Goal: Task Accomplishment & Management: Use online tool/utility

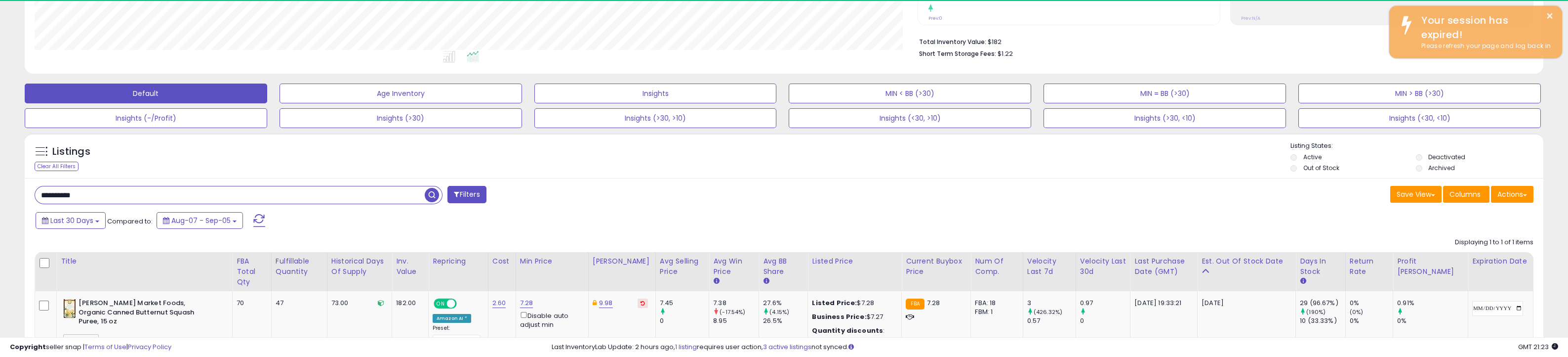
scroll to position [202, 882]
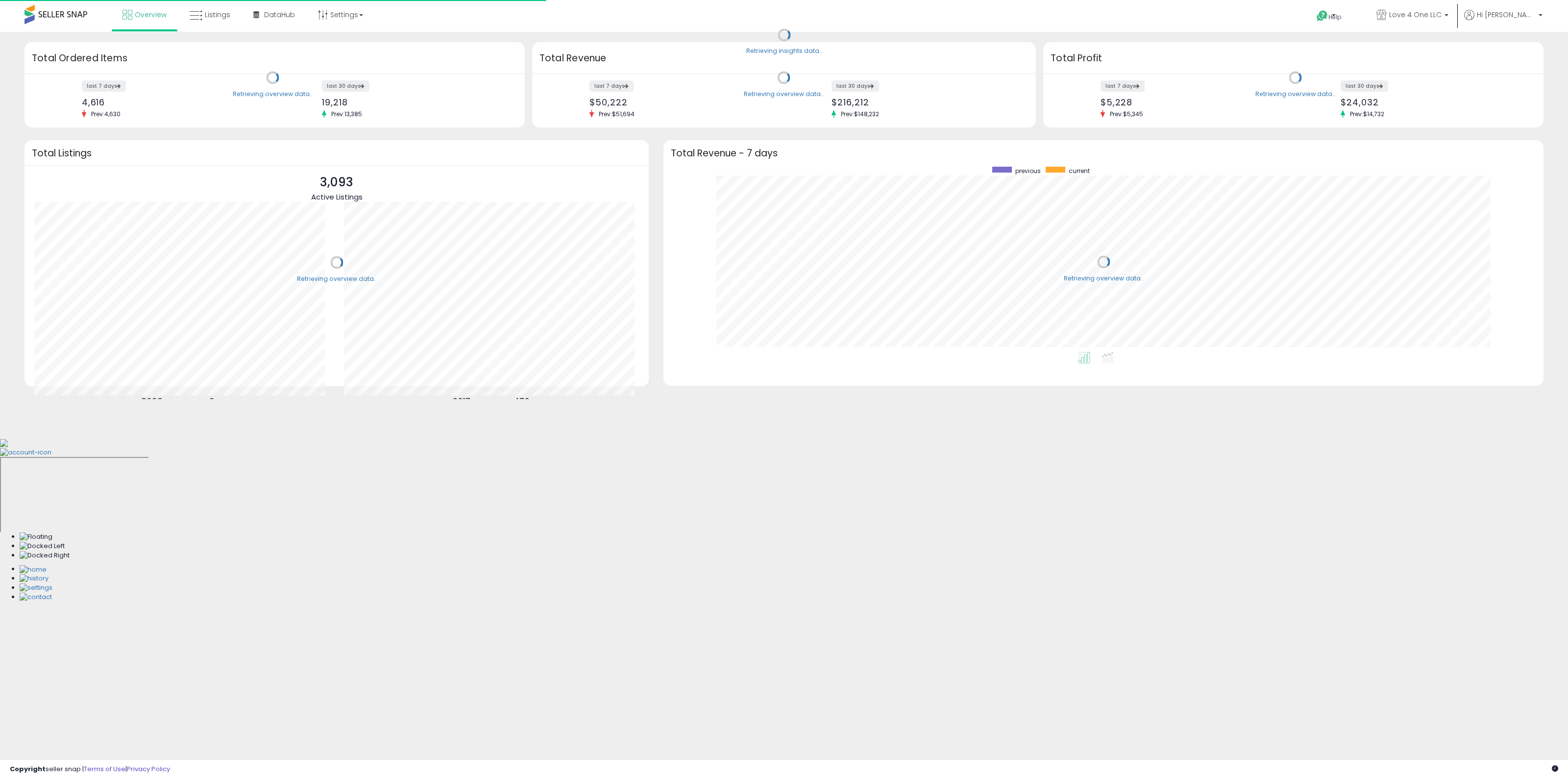
scroll to position [185, 860]
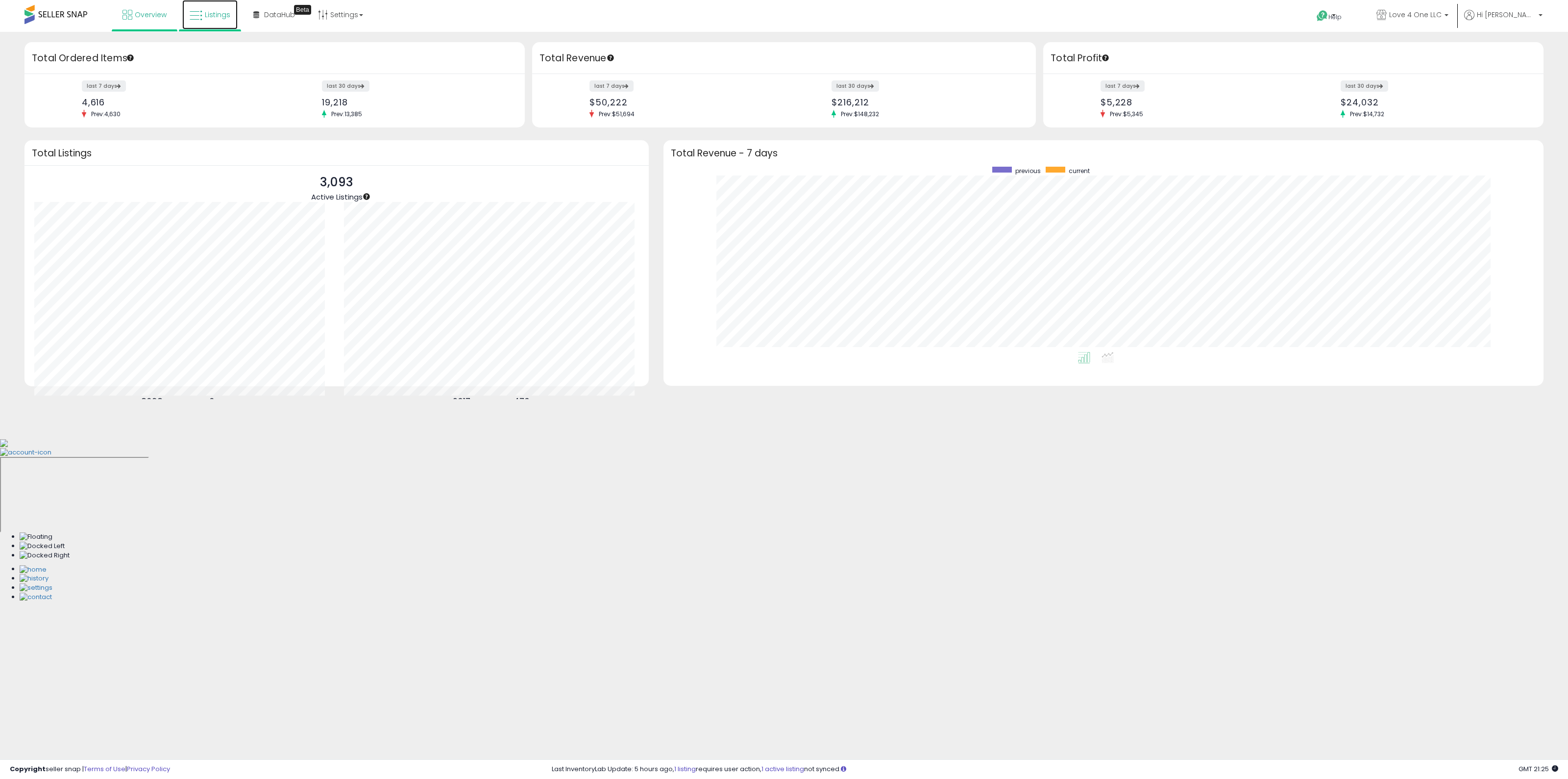
click at [205, 18] on span "Listings" at bounding box center [217, 15] width 25 height 10
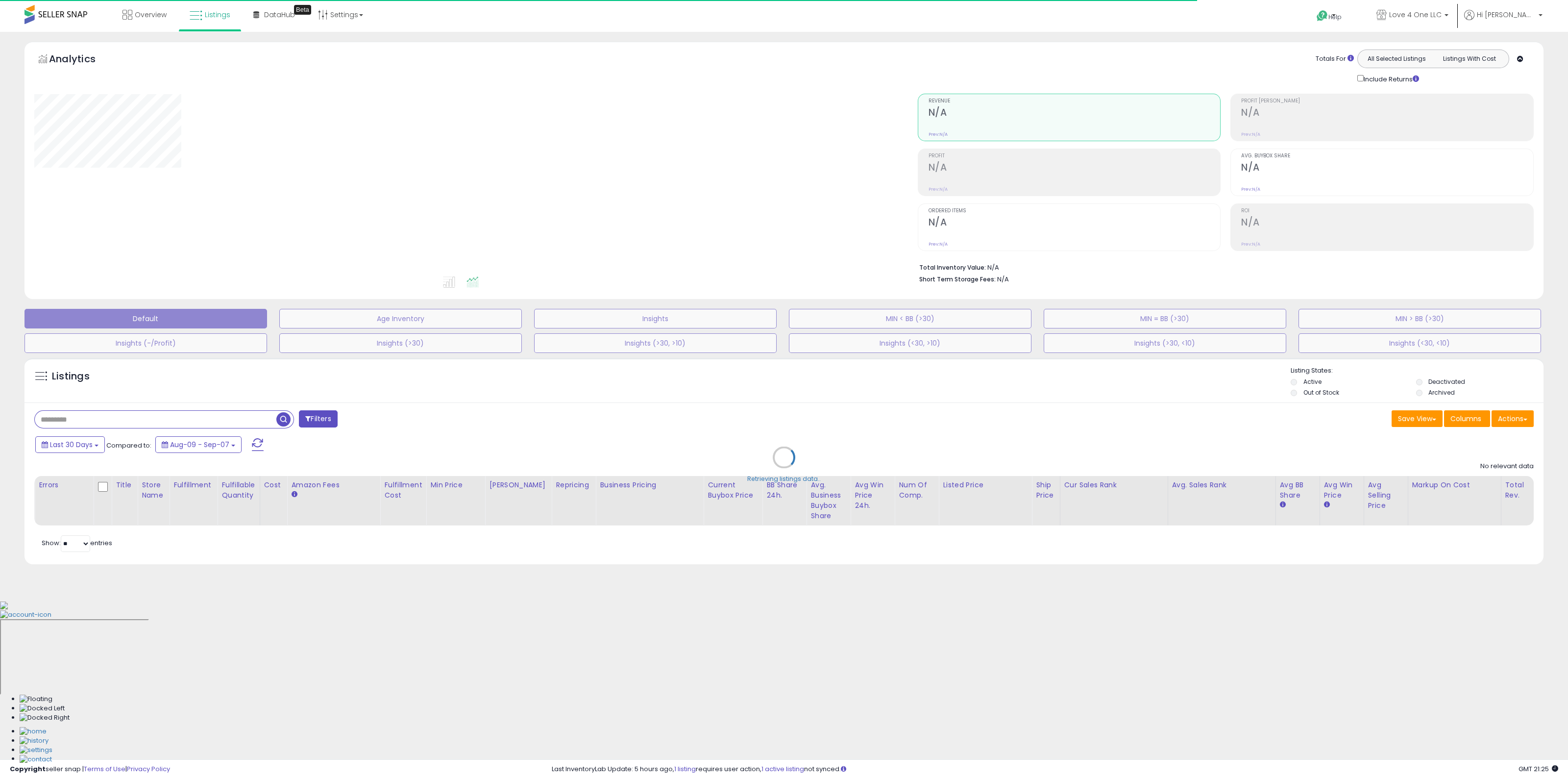
click at [1510, 423] on div "Retrieving listings data.." at bounding box center [783, 465] width 1533 height 223
click at [1515, 420] on div "Retrieving listings data.." at bounding box center [783, 465] width 1533 height 223
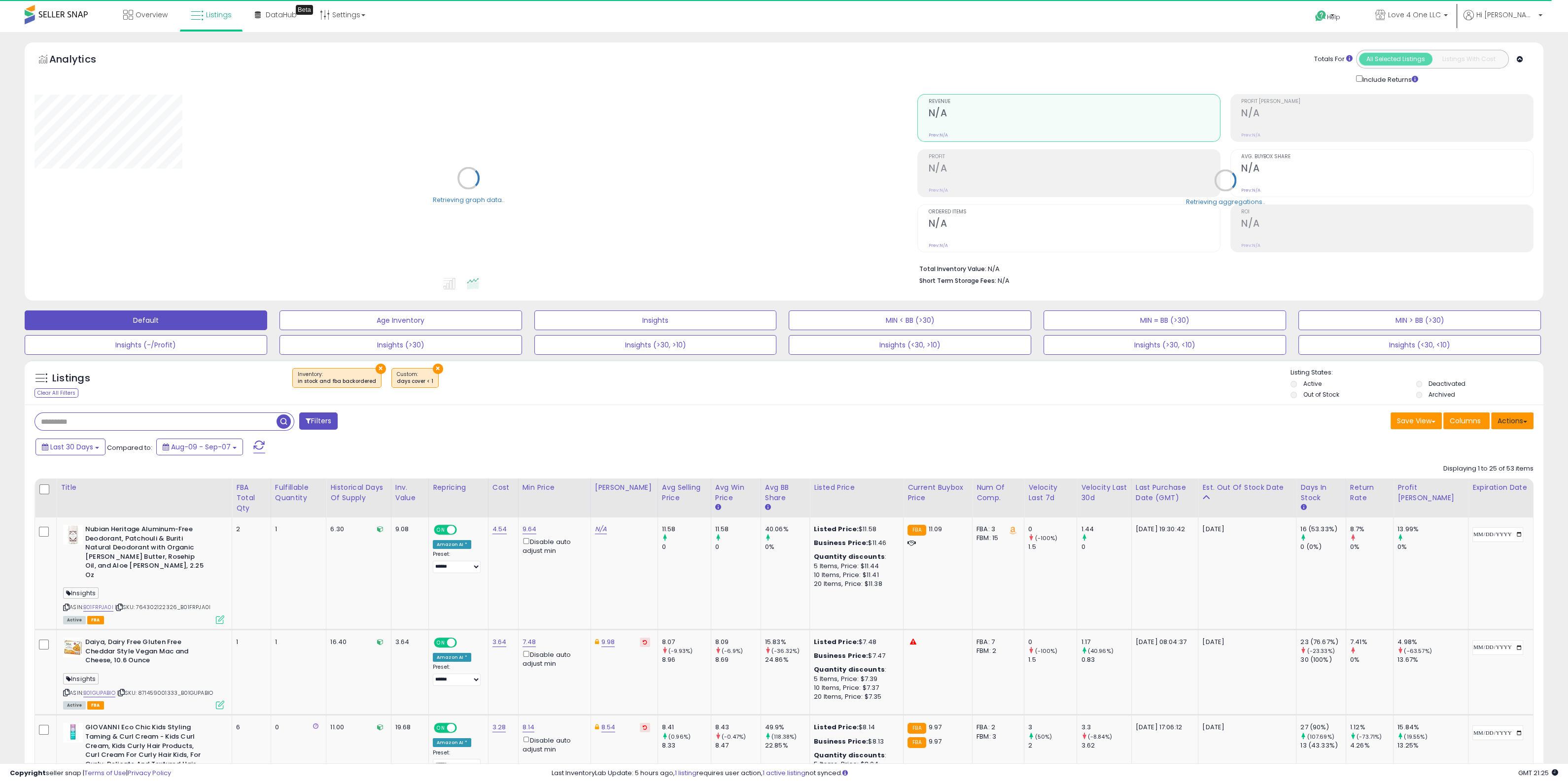
click at [1524, 420] on button "Actions" at bounding box center [1512, 421] width 43 height 17
click at [1476, 450] on ul "Import Export Visible Columns Export All Columns Export Related Asins" at bounding box center [1473, 471] width 121 height 80
click at [1506, 425] on button "Actions" at bounding box center [1512, 421] width 43 height 17
click at [1488, 443] on link "Import" at bounding box center [1471, 442] width 108 height 15
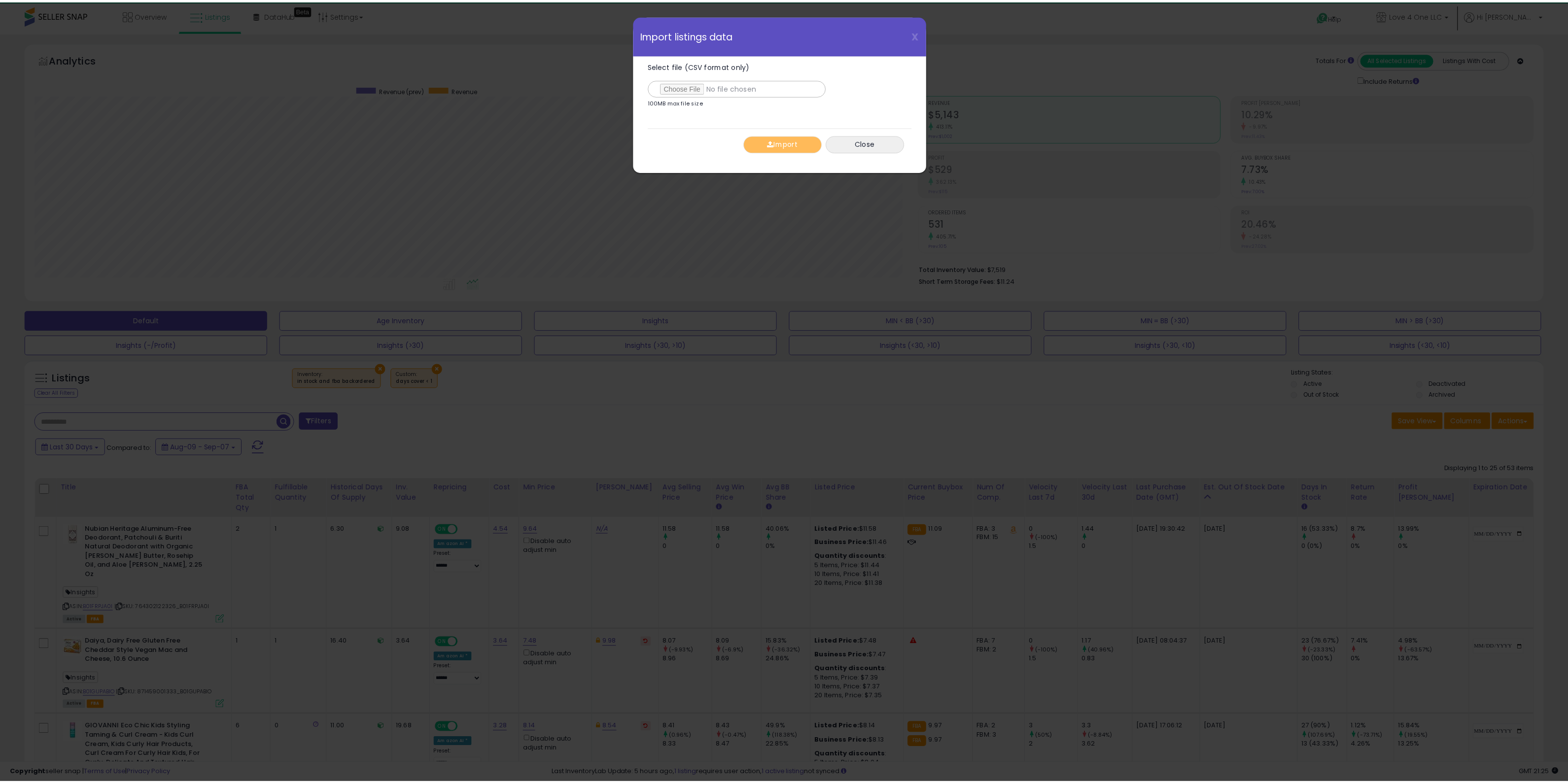
scroll to position [201, 888]
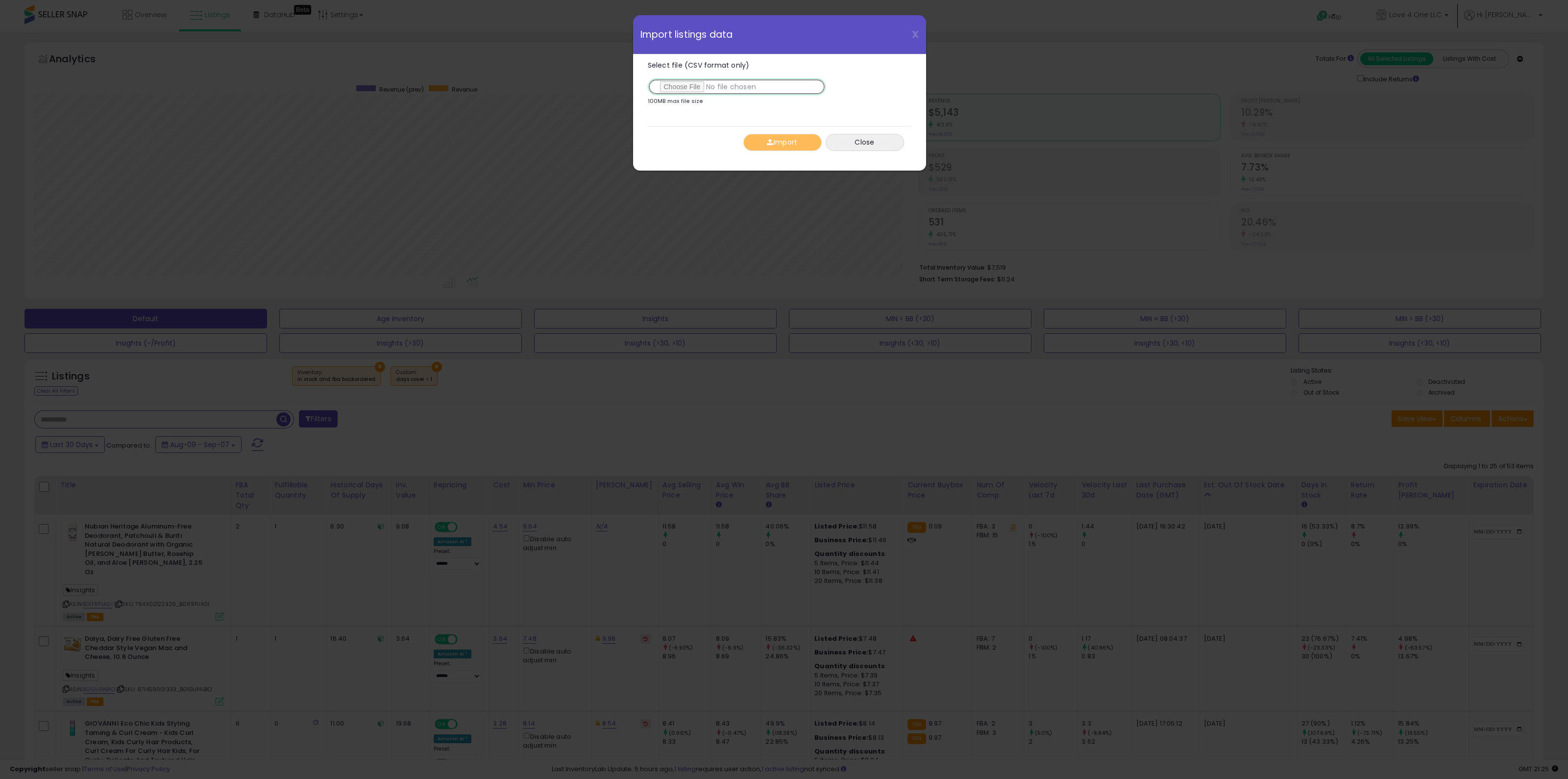
click at [680, 87] on input "Select file (CSV format only)" at bounding box center [736, 87] width 178 height 17
type input "**********"
click at [796, 139] on button "Import" at bounding box center [782, 142] width 78 height 17
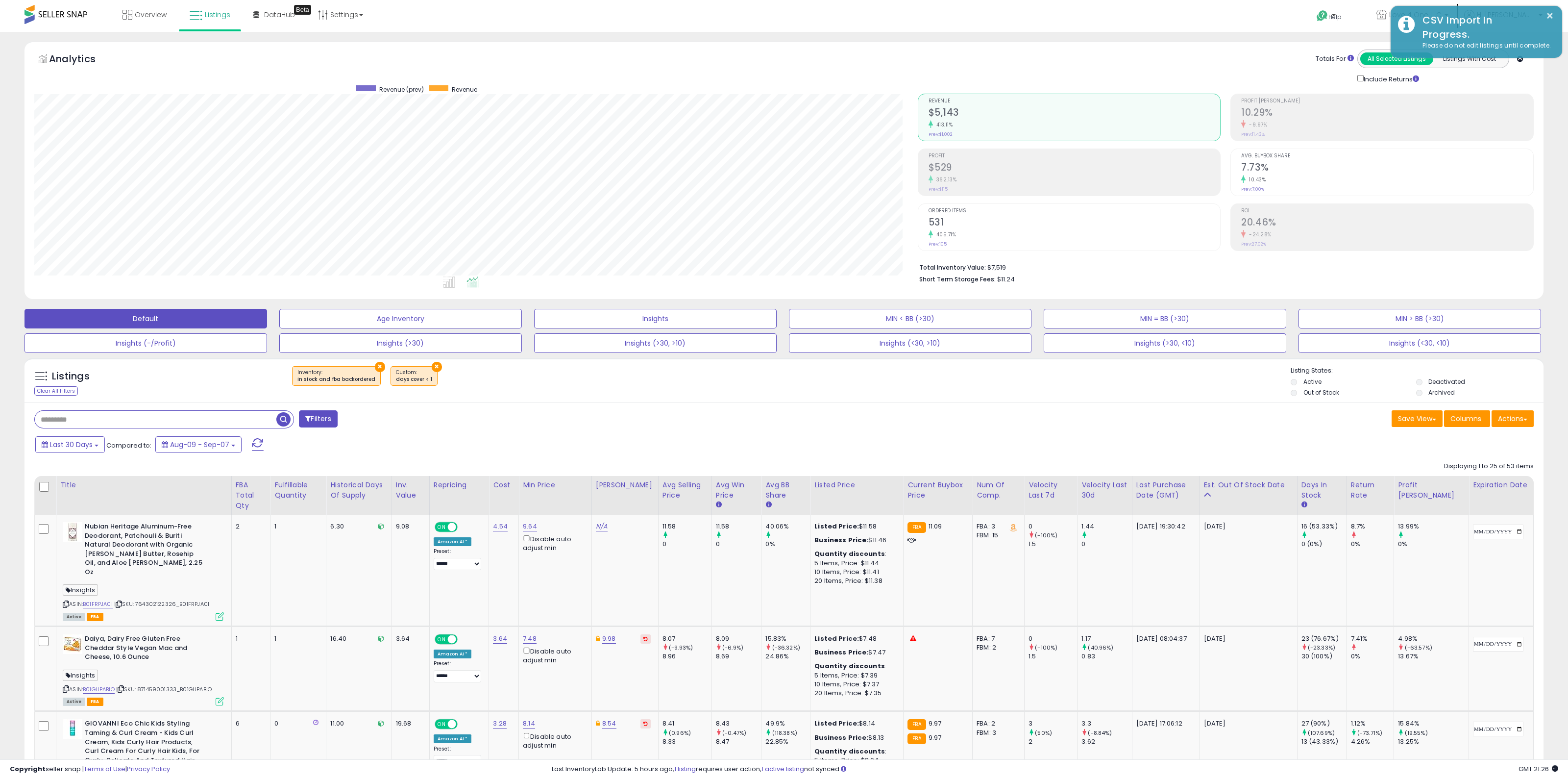
scroll to position [490059, 489140]
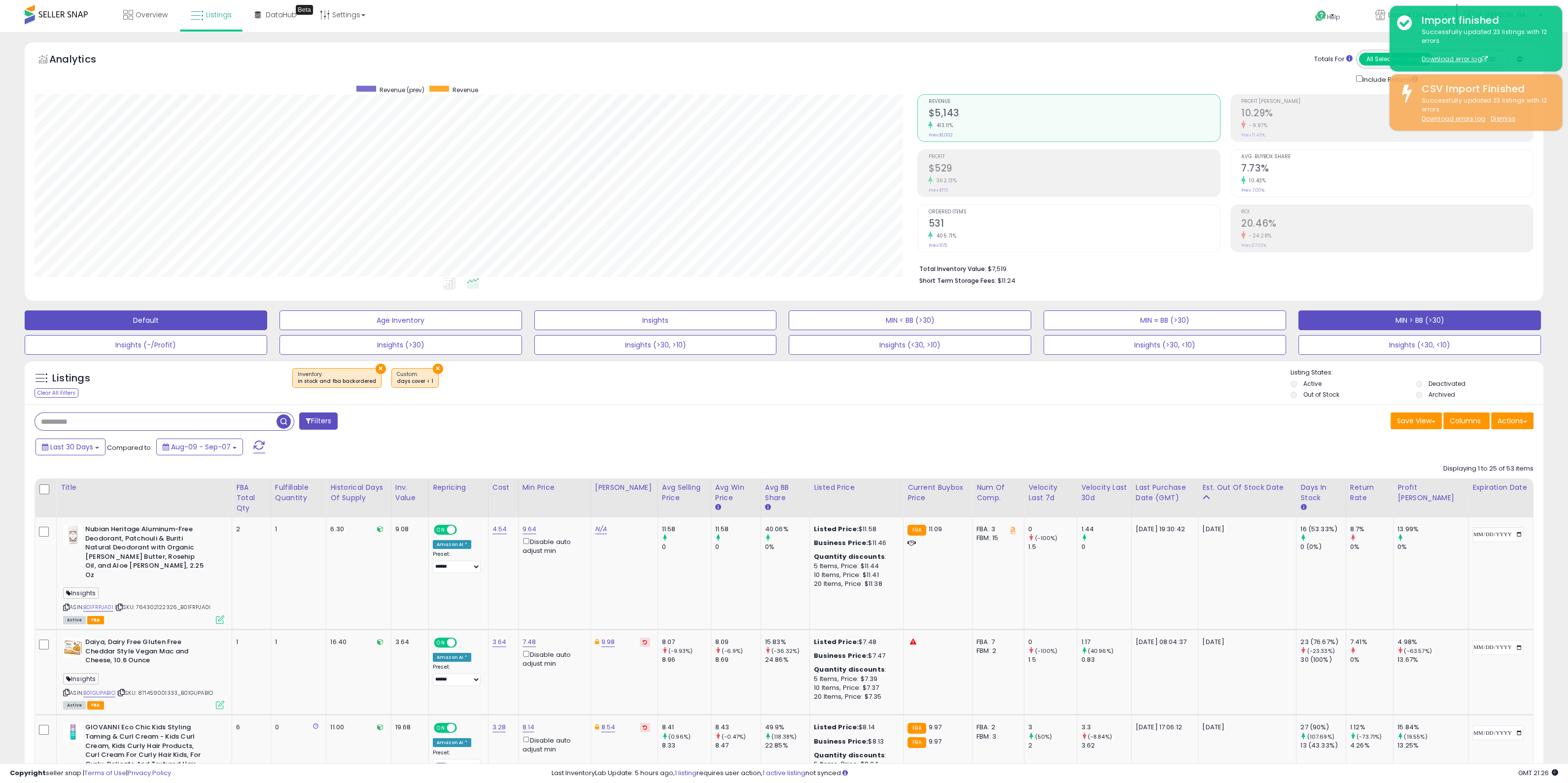
click at [1349, 320] on button "MIN > BB (>30)" at bounding box center [1419, 320] width 242 height 19
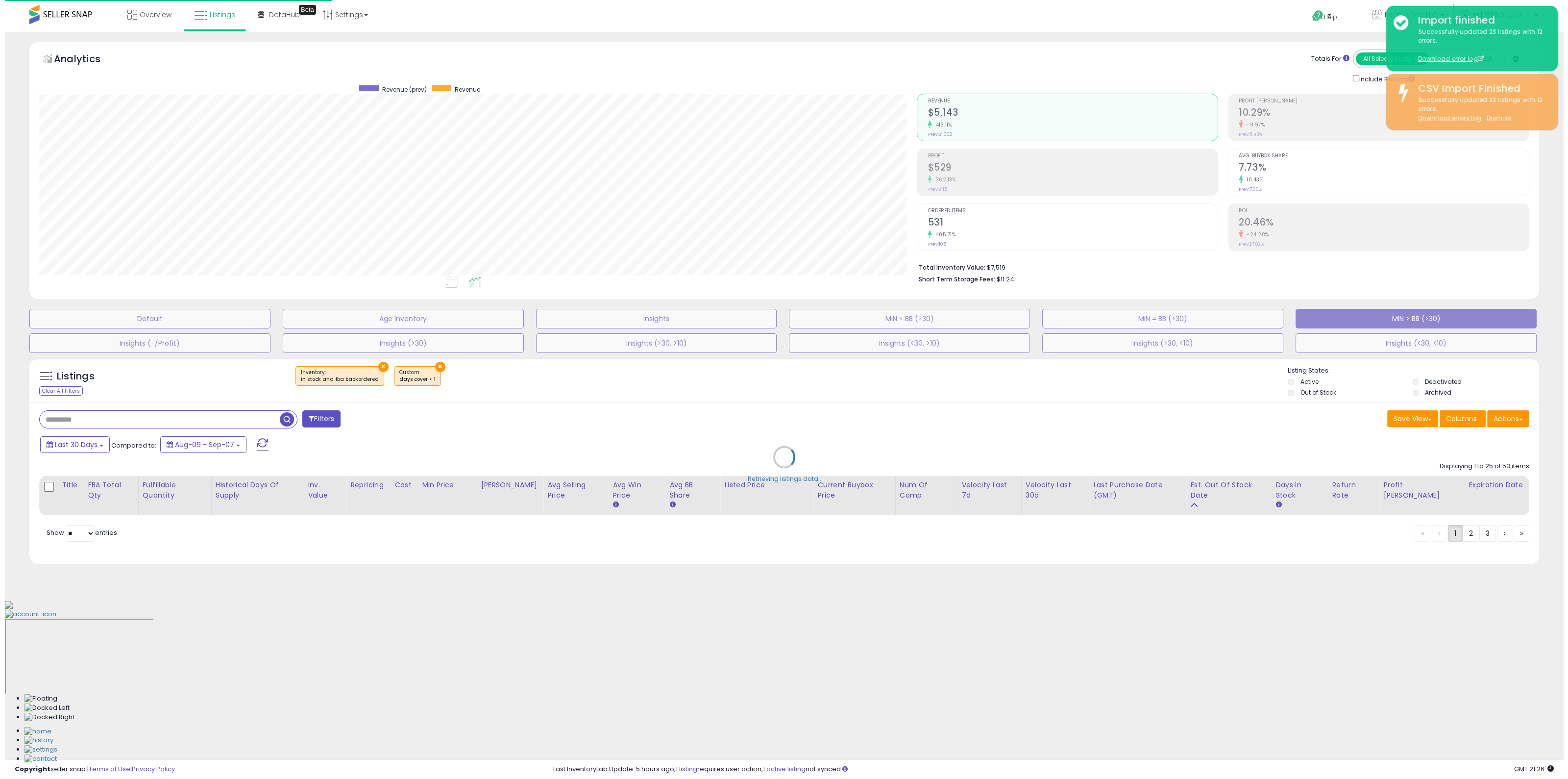
scroll to position [200, 883]
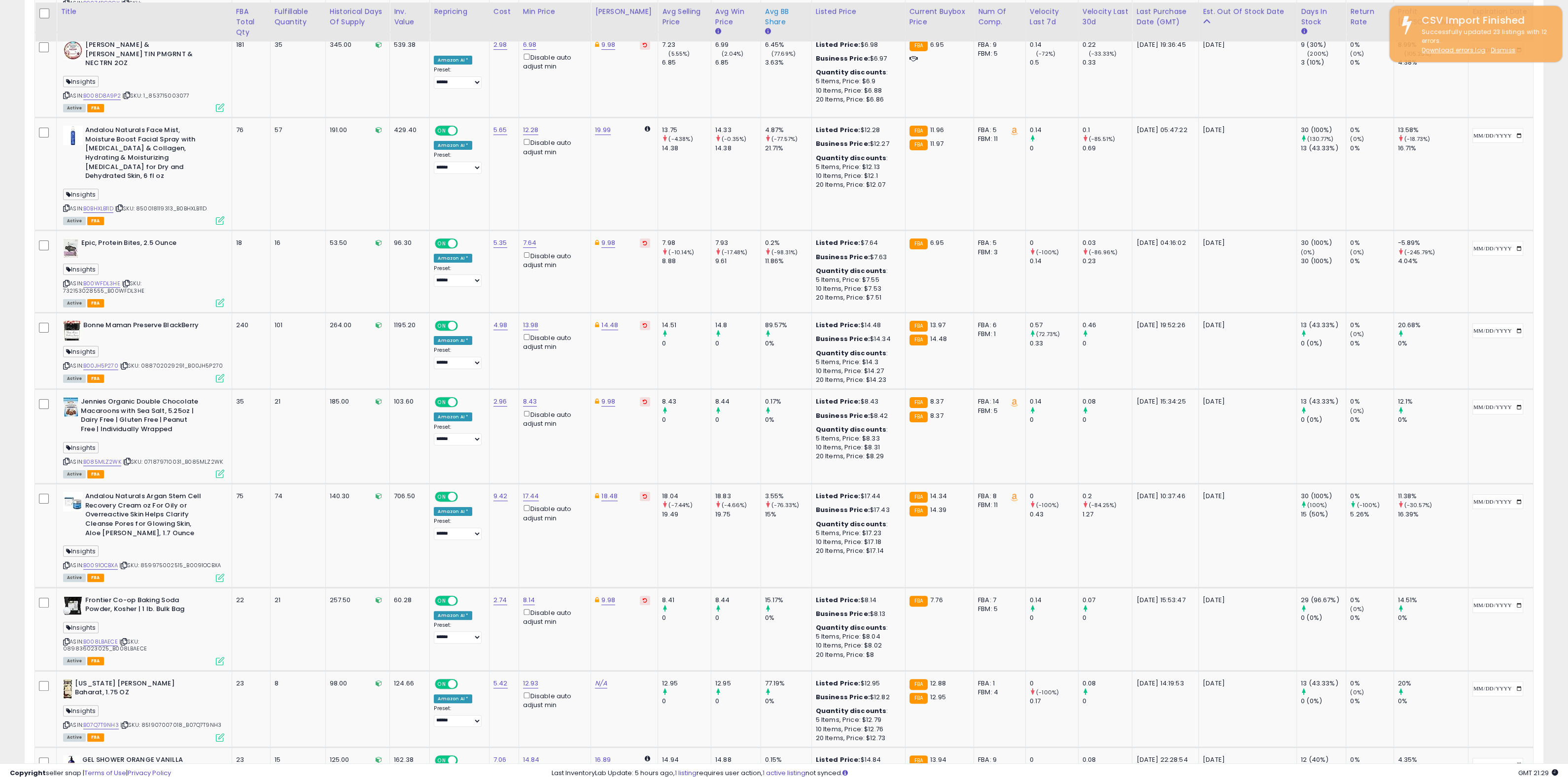
scroll to position [616, 0]
